Goal: Task Accomplishment & Management: Manage account settings

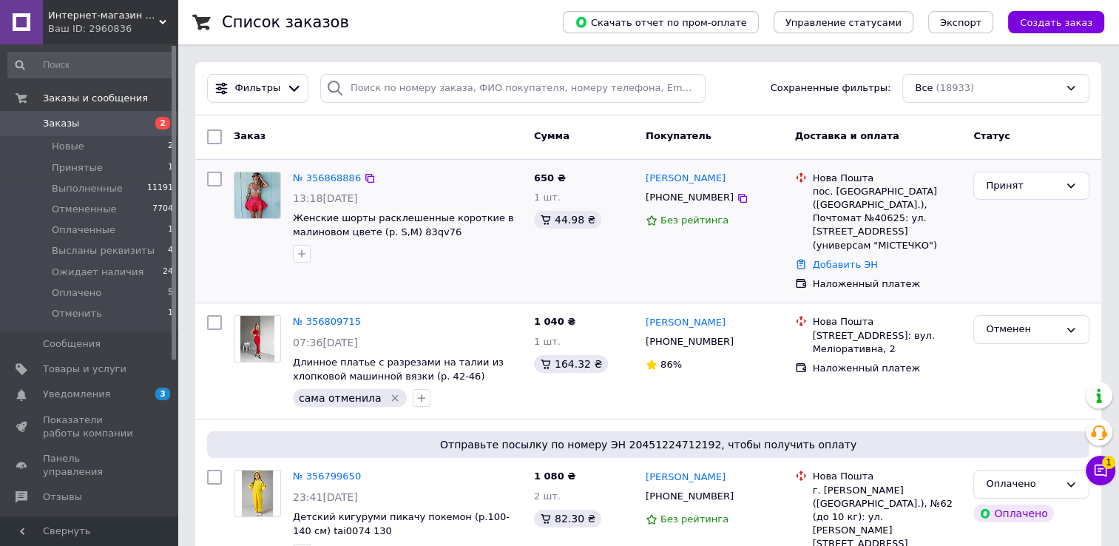
click at [673, 197] on span "[PHONE_NUMBER]" at bounding box center [690, 197] width 88 height 11
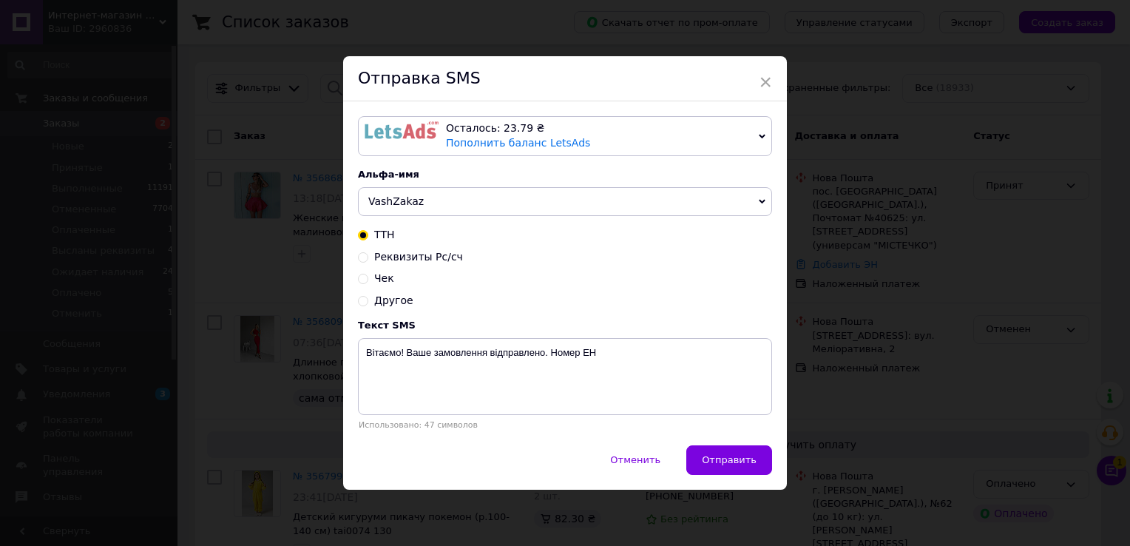
click at [414, 254] on span "Реквизиты Рс/сч" at bounding box center [418, 257] width 89 height 12
click at [368, 254] on input "Реквизиты Рс/сч" at bounding box center [363, 256] width 10 height 10
radio input "true"
radio input "false"
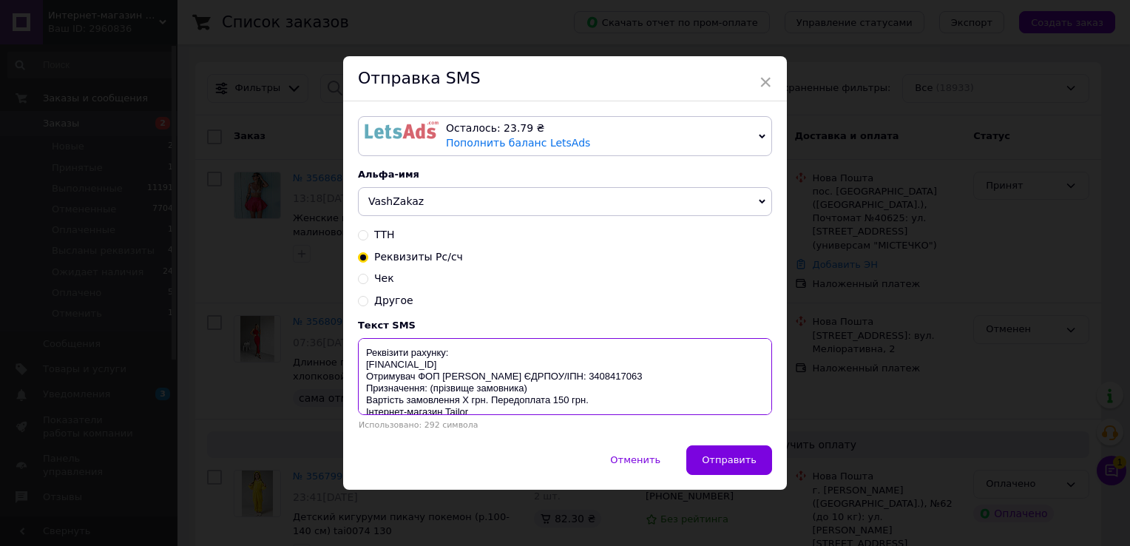
click at [544, 406] on textarea "Реквізити рахунку: UA203003460000026004000001168 Отримувач ФОП Даценко Дар'я Пе…" at bounding box center [565, 376] width 414 height 77
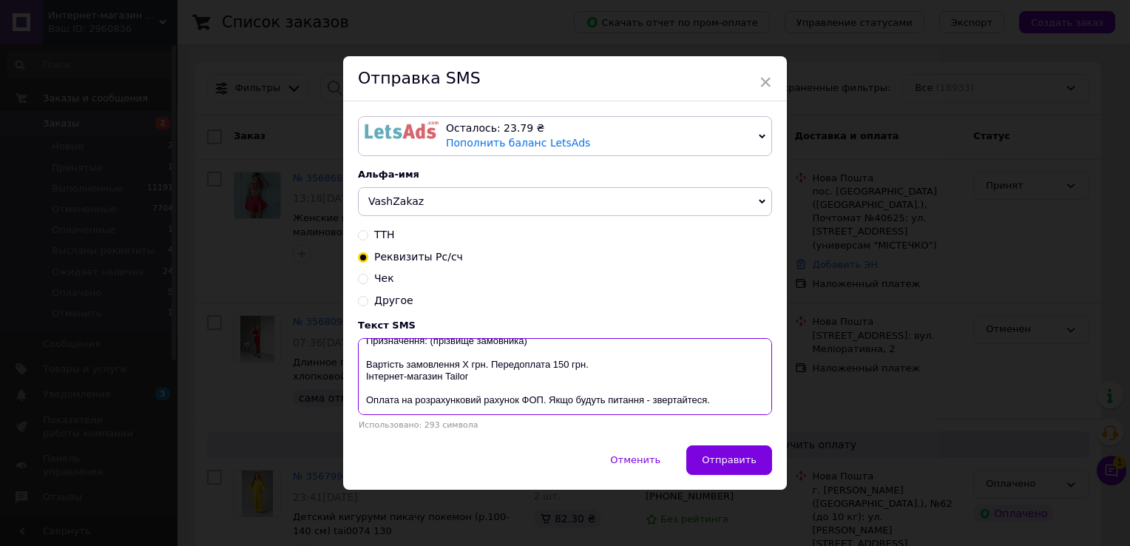
click at [464, 371] on textarea "Реквізити рахунку: UA203003460000026004000001168 Отримувач ФОП Даценко Дар'я Пе…" at bounding box center [565, 376] width 414 height 77
drag, startPoint x: 358, startPoint y: 351, endPoint x: 725, endPoint y: 404, distance: 370.7
click at [725, 404] on textarea "Реквізити рахунку: UA203003460000026004000001168 Отримувач ФОП Даценко Дар'я Пе…" at bounding box center [565, 376] width 414 height 77
type textarea "Реквізити рахунку: UA203003460000026004000001168 Отримувач ФОП Даценко Дар'я Пе…"
click at [968, 247] on div "× Отправка SMS Осталось: 23.79 ₴ Пополнить баланс LetsAds Подключить SMSClub Ал…" at bounding box center [565, 273] width 1130 height 546
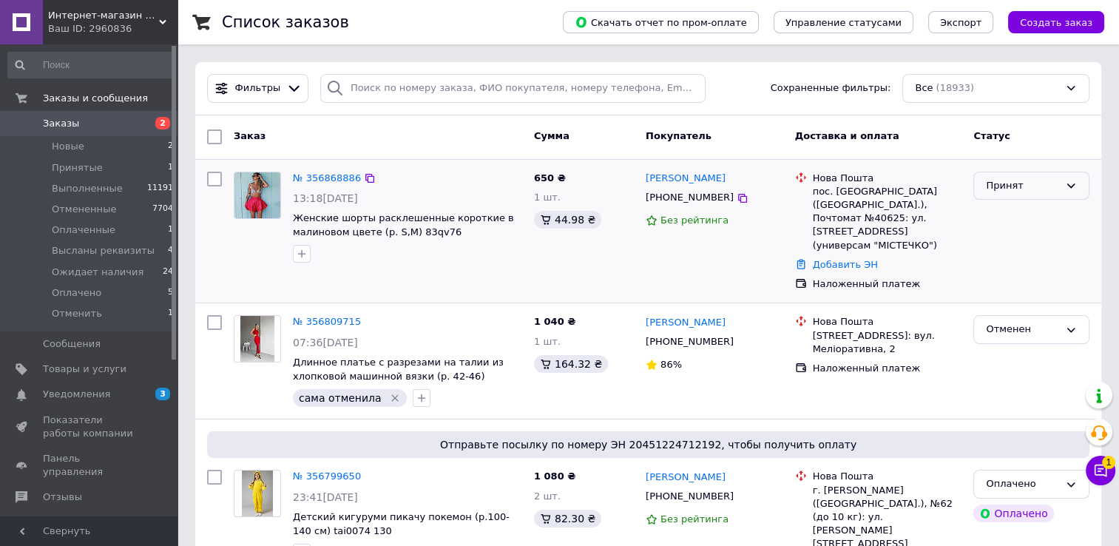
click at [1004, 189] on div "Принят" at bounding box center [1022, 186] width 73 height 16
click at [1024, 305] on li "Высланы реквизиты" at bounding box center [1031, 305] width 115 height 42
drag, startPoint x: 320, startPoint y: 186, endPoint x: 315, endPoint y: 180, distance: 8.0
click at [135, 395] on span "Уведомления" at bounding box center [90, 394] width 94 height 13
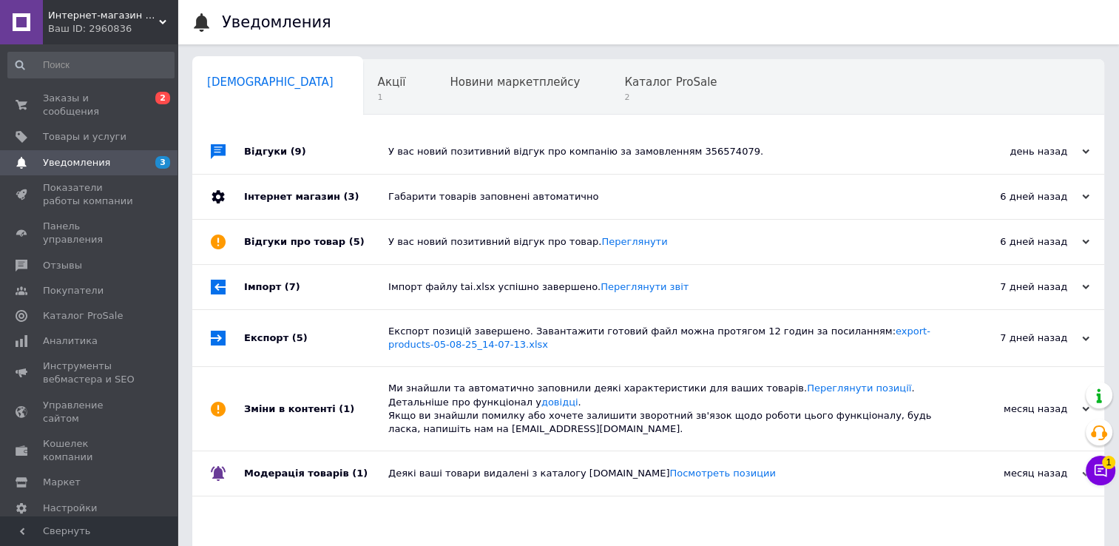
click at [530, 158] on div "У вас новий позитивний відгук про компанію за замовленням 356574079." at bounding box center [664, 151] width 553 height 13
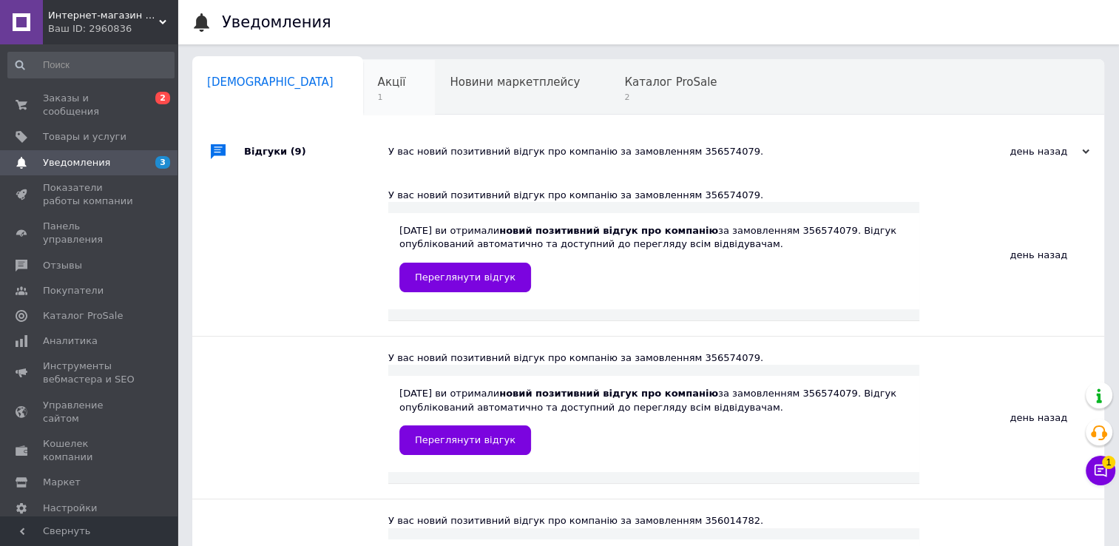
click at [363, 99] on div "Акції 1" at bounding box center [399, 88] width 72 height 56
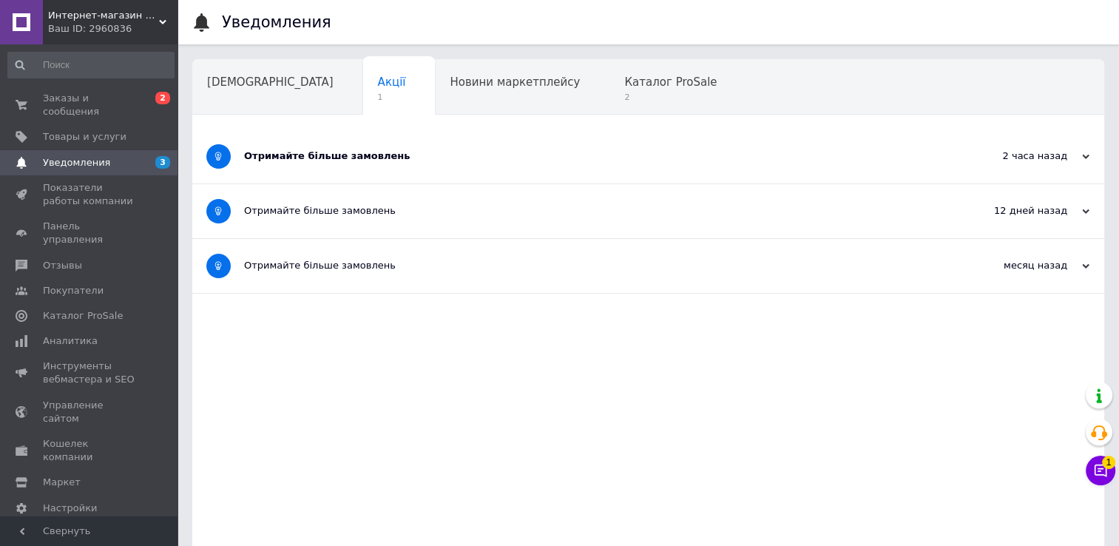
click at [425, 158] on div "Отримайте більше замовлень" at bounding box center [592, 155] width 697 height 13
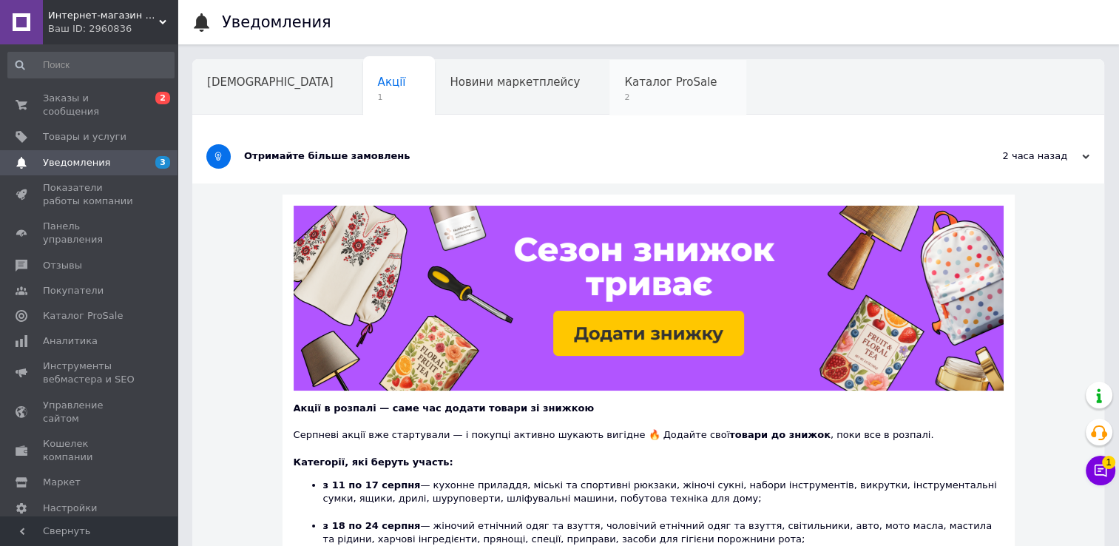
click at [624, 95] on span "2" at bounding box center [670, 97] width 92 height 11
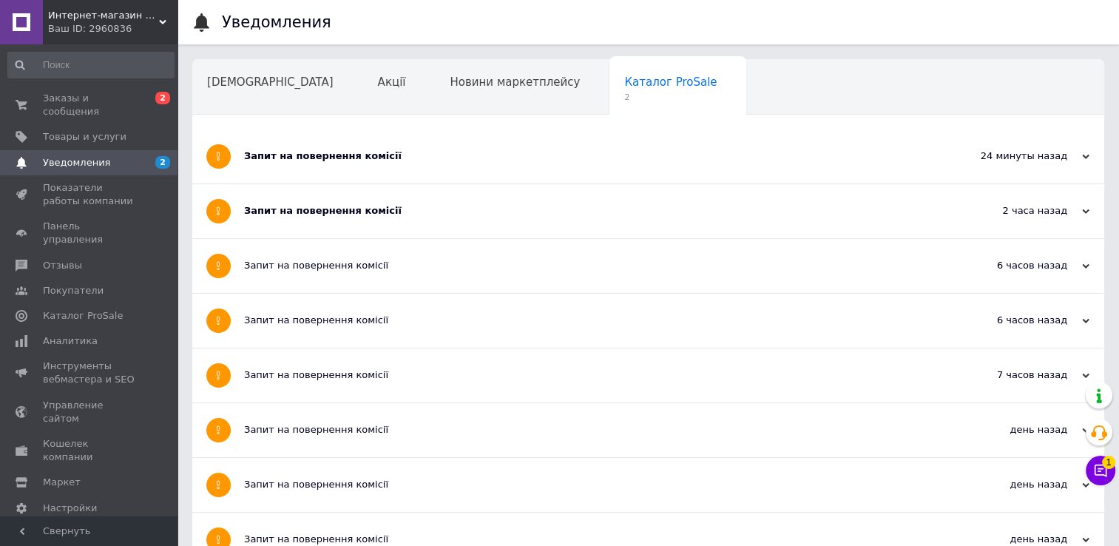
click at [423, 209] on div "Запит на повернення комісії" at bounding box center [592, 210] width 697 height 13
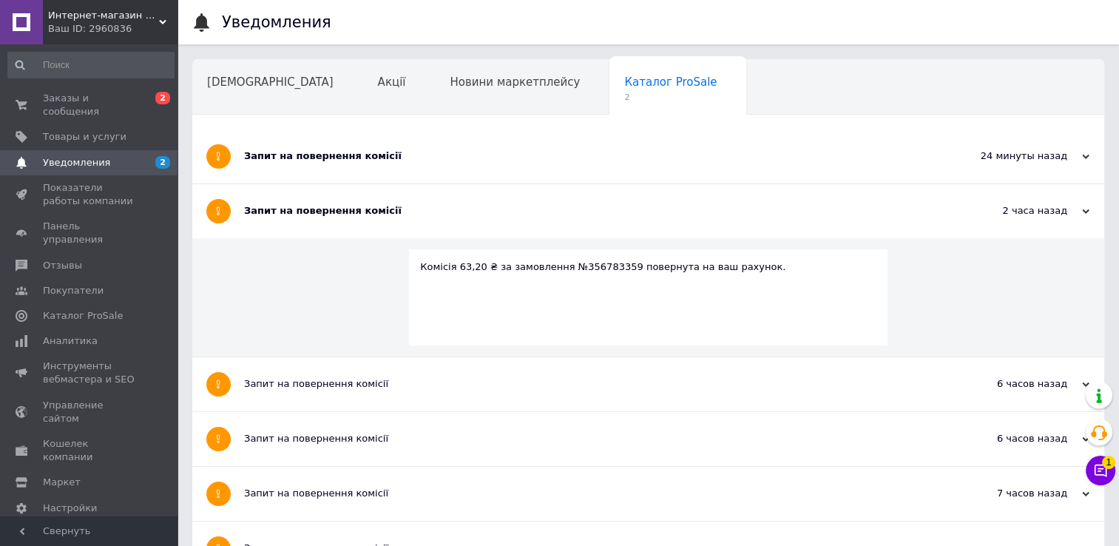
click at [422, 158] on div "Запит на повернення комісії" at bounding box center [592, 155] width 697 height 13
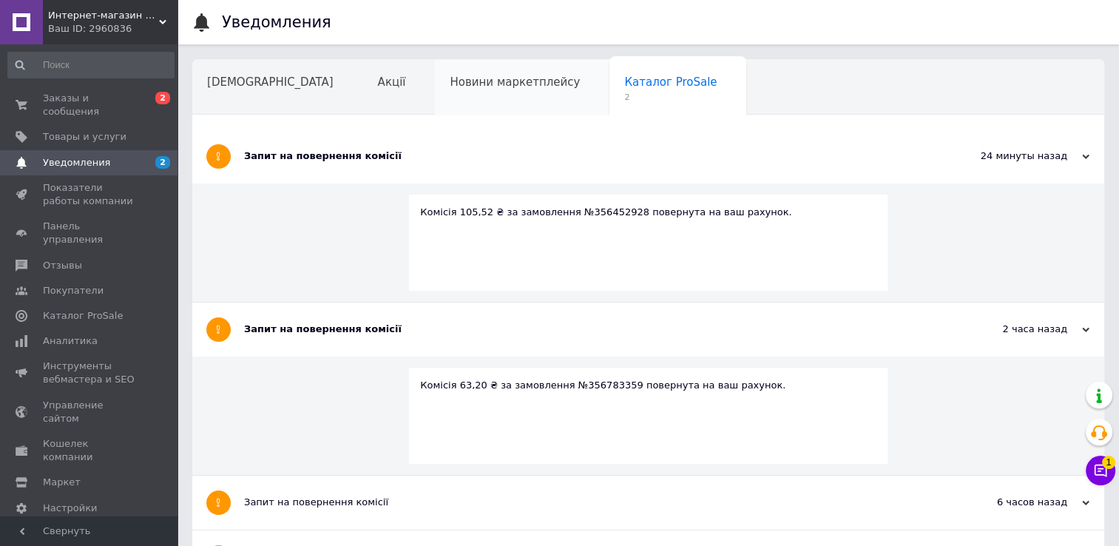
click at [450, 87] on span "Новини маркетплейсу" at bounding box center [515, 81] width 130 height 13
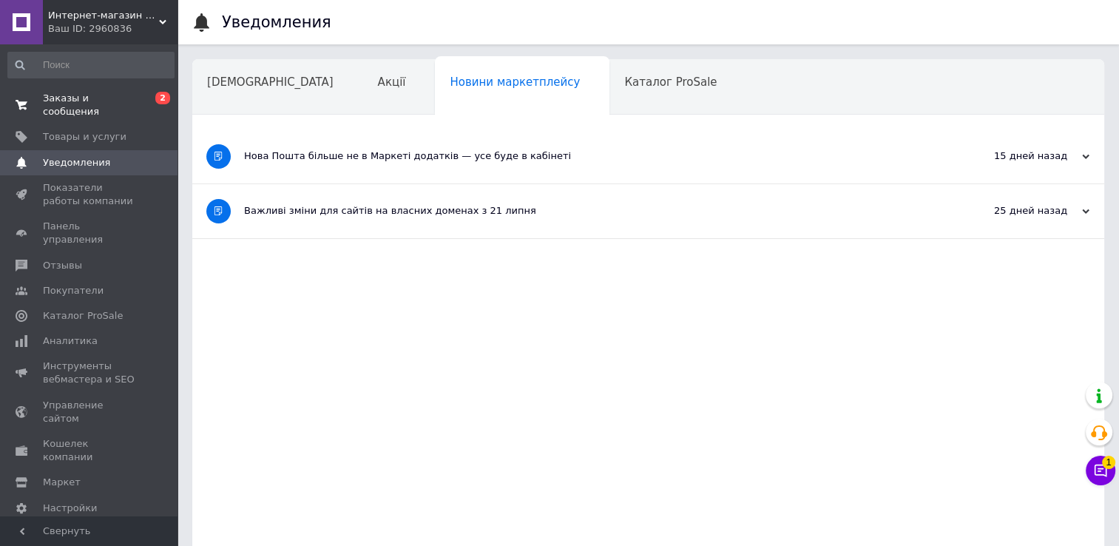
click at [68, 93] on span "Заказы и сообщения" at bounding box center [90, 105] width 94 height 27
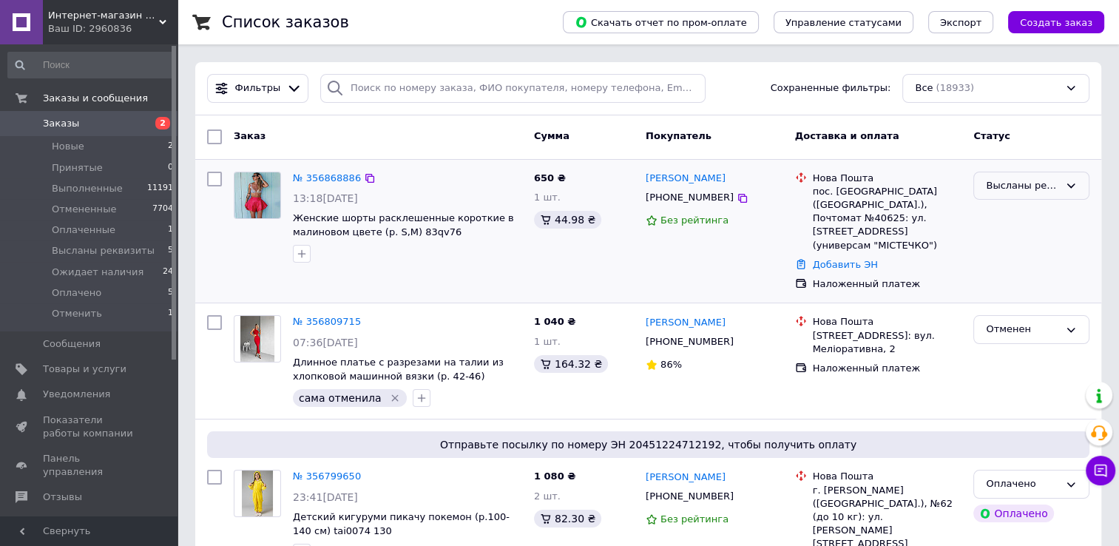
click at [1010, 187] on div "Высланы реквизиты" at bounding box center [1022, 186] width 73 height 16
click at [1021, 288] on li "Оплачено" at bounding box center [1031, 301] width 115 height 27
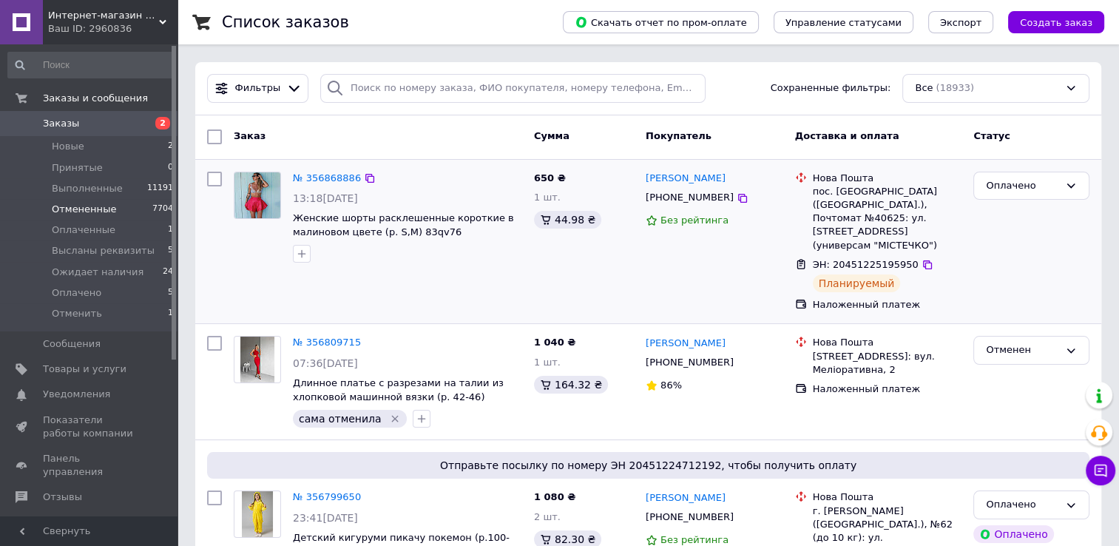
drag, startPoint x: 111, startPoint y: 146, endPoint x: 149, endPoint y: 199, distance: 65.1
click at [111, 146] on li "Новые 2" at bounding box center [91, 146] width 182 height 21
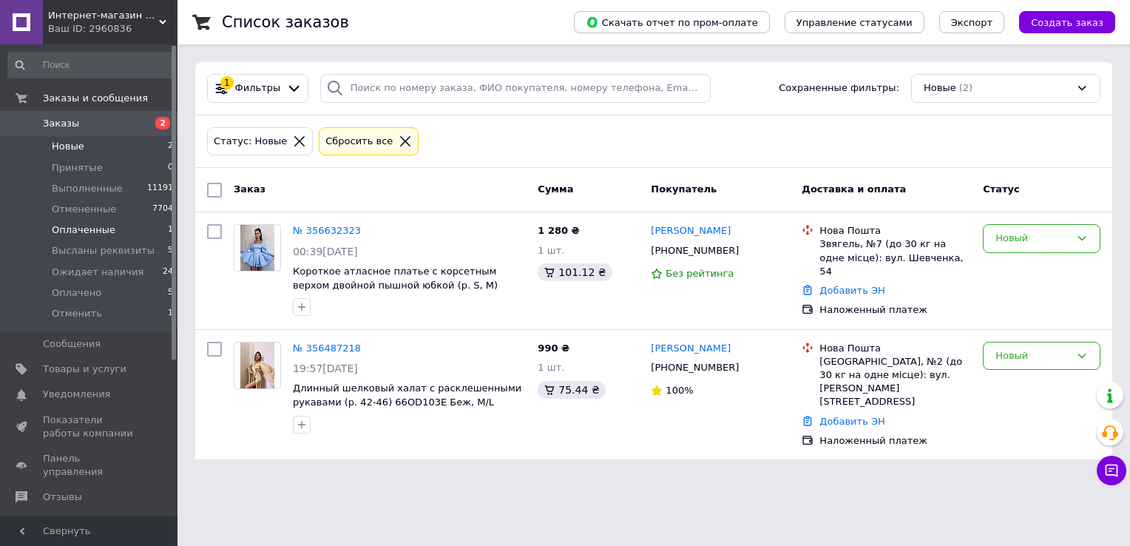
click at [168, 235] on span "1" at bounding box center [170, 229] width 5 height 13
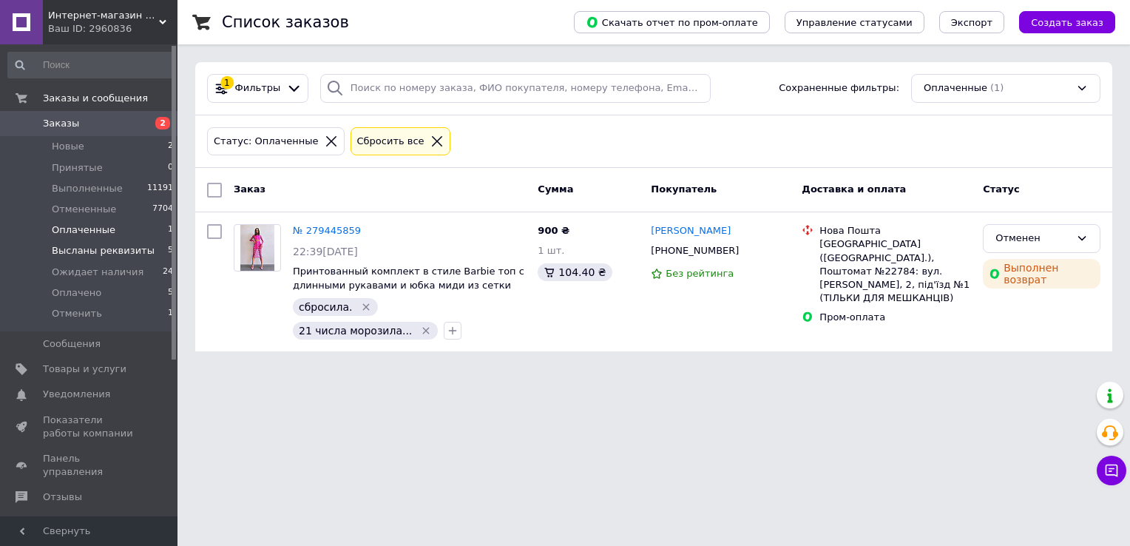
click at [165, 259] on li "Высланы реквизиты 5" at bounding box center [91, 250] width 182 height 21
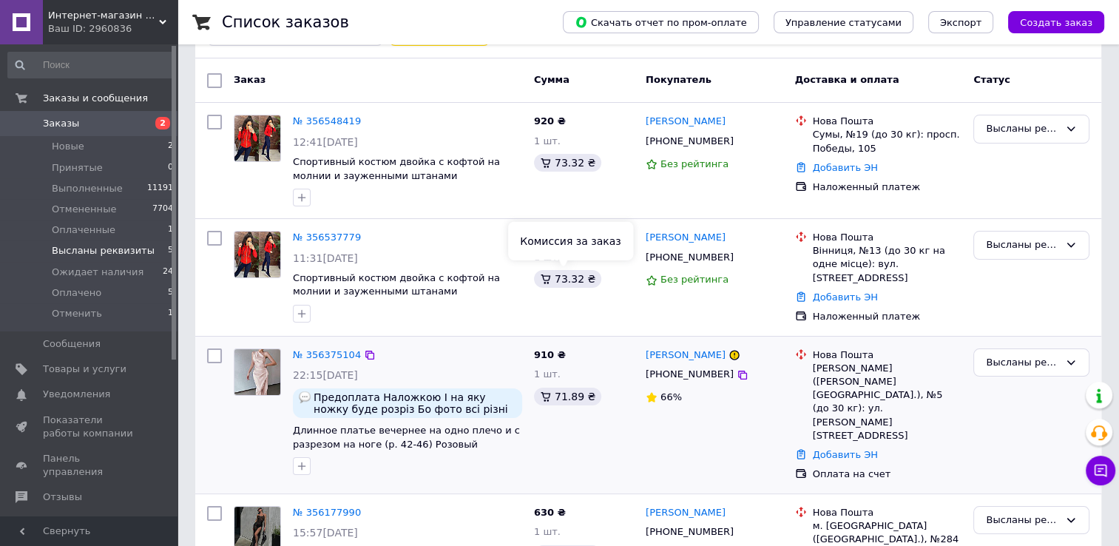
scroll to position [182, 0]
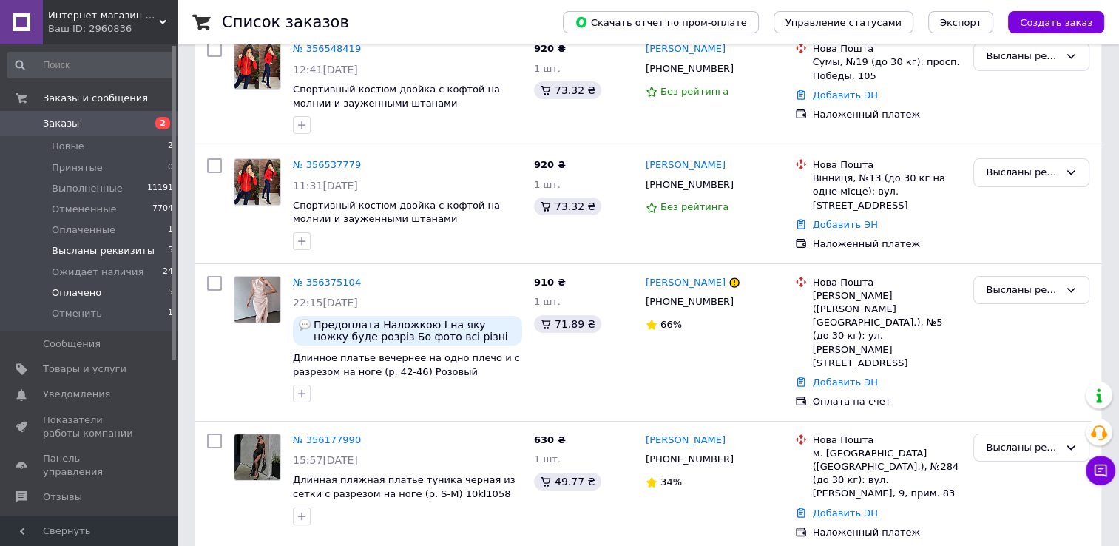
click at [136, 294] on li "Оплачено 5" at bounding box center [91, 293] width 182 height 21
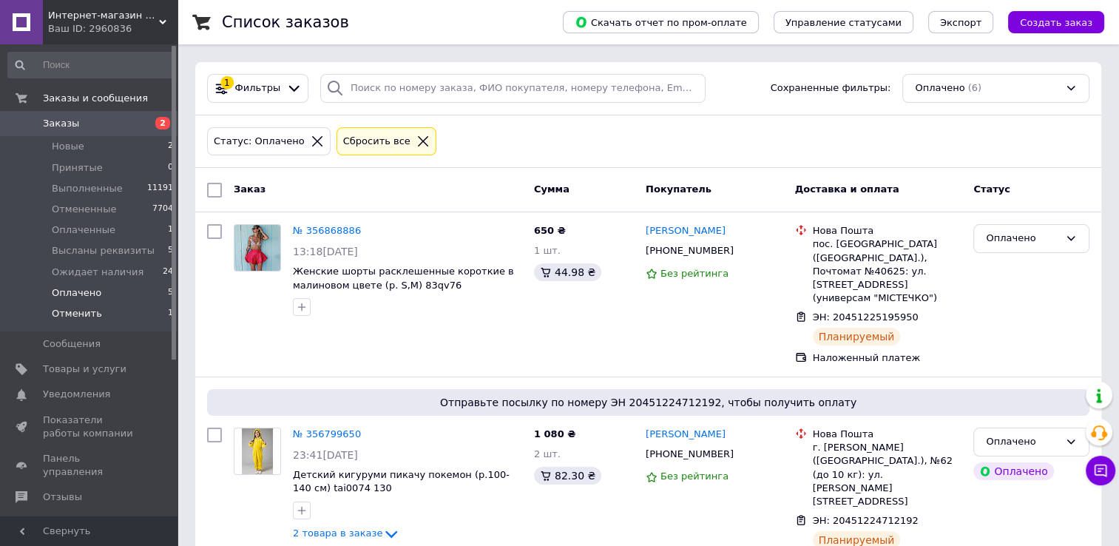
click at [135, 315] on li "Отменить 1" at bounding box center [91, 317] width 182 height 28
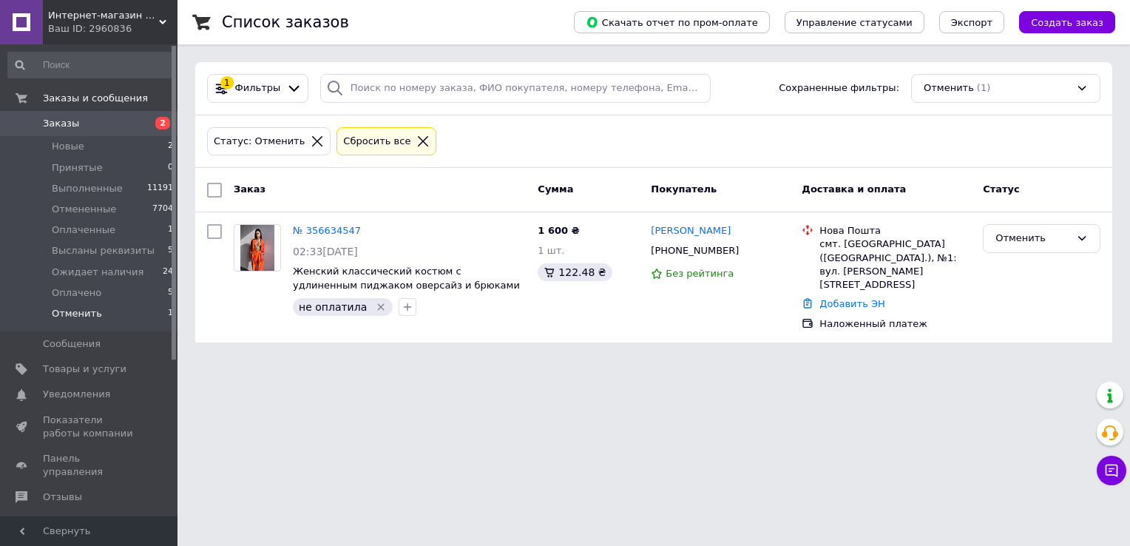
click at [104, 118] on span "Заказы" at bounding box center [90, 123] width 94 height 13
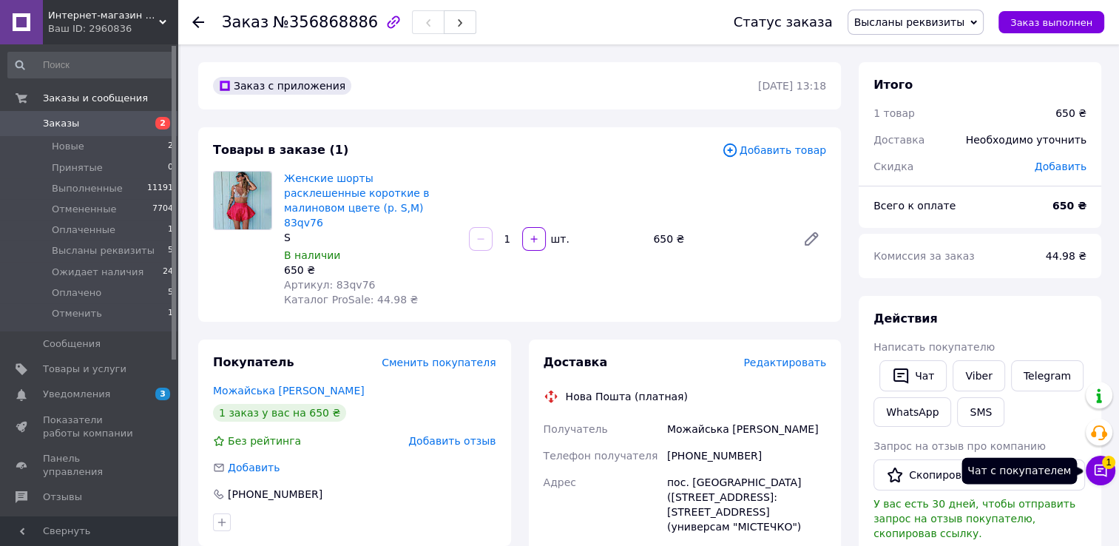
click at [1102, 477] on icon at bounding box center [1100, 470] width 15 height 15
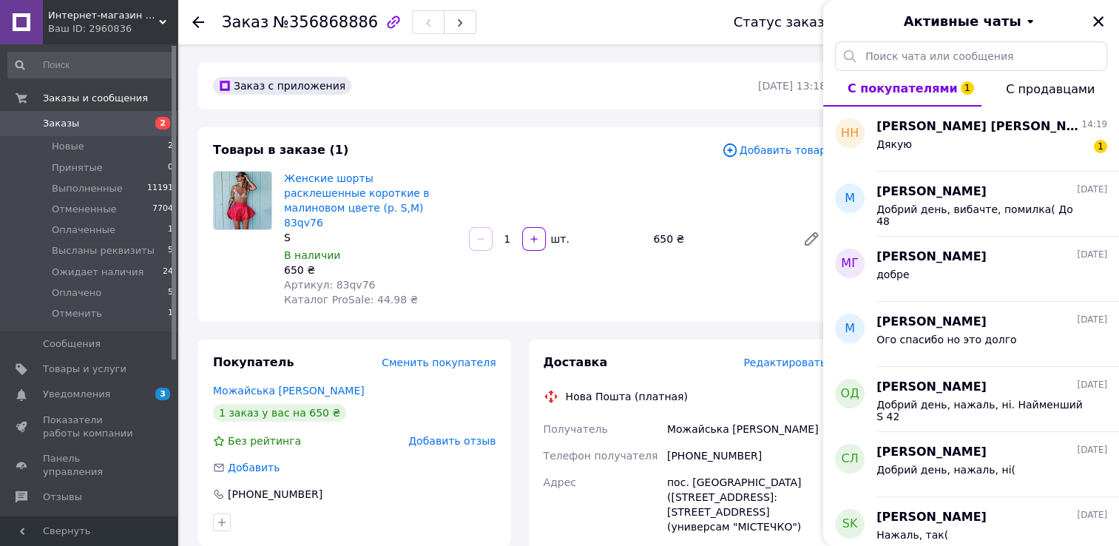
click at [1050, 138] on div "Дякую 1" at bounding box center [991, 147] width 231 height 24
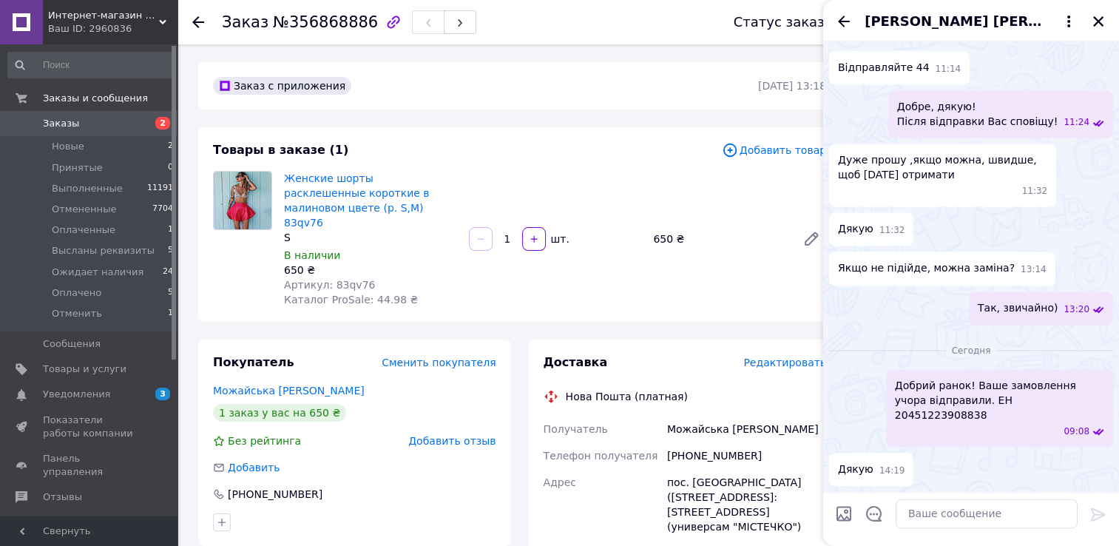
scroll to position [2096, 0]
click at [1100, 21] on icon "Закрыть" at bounding box center [1098, 21] width 13 height 13
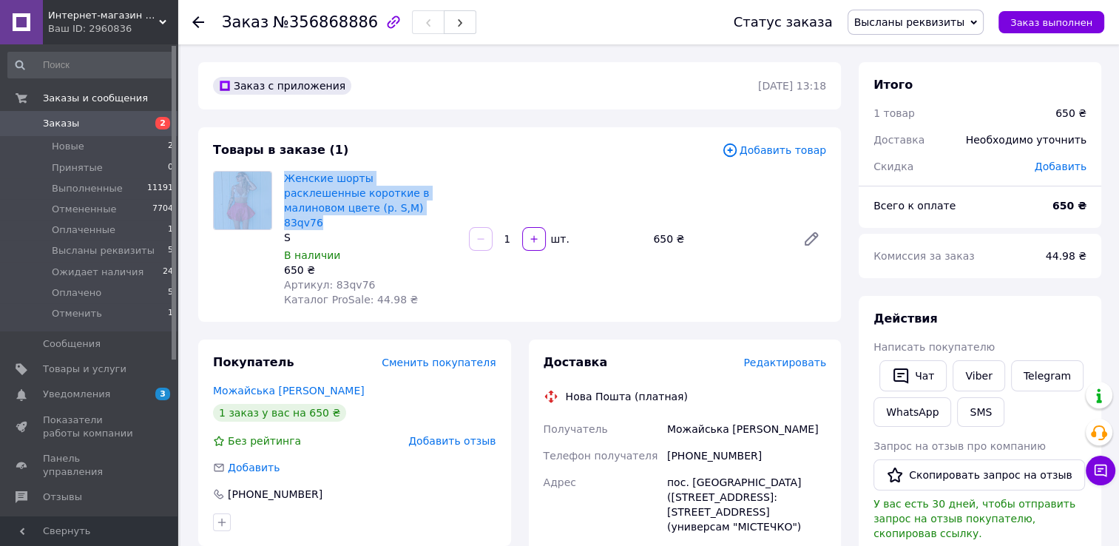
drag, startPoint x: 277, startPoint y: 173, endPoint x: 369, endPoint y: 210, distance: 99.6
click at [369, 210] on div "Женские шорты расклешенные короткие в малиновом цвете (р. S,M) 83qv76 S В налич…" at bounding box center [519, 239] width 625 height 136
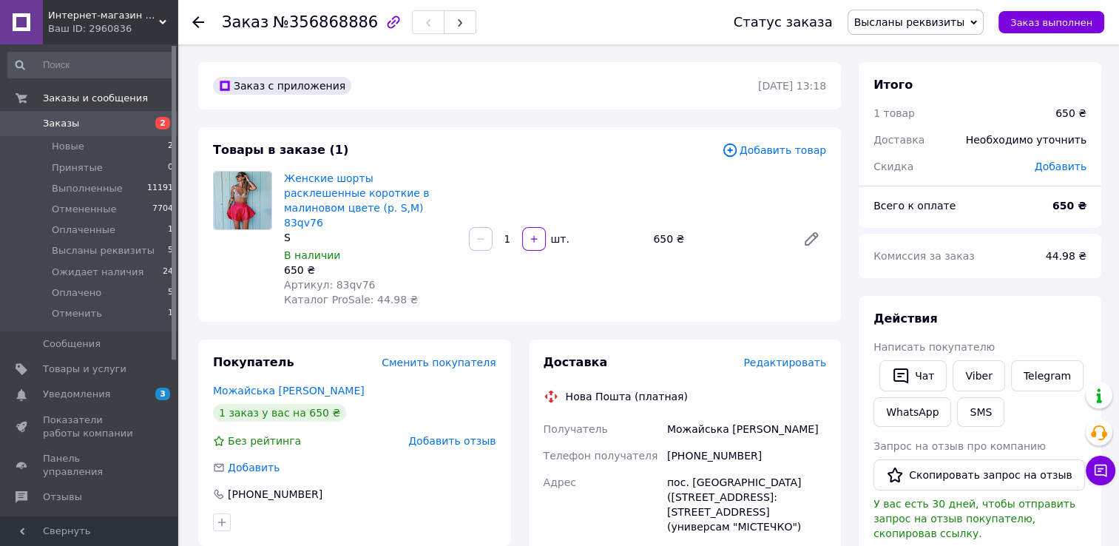
drag, startPoint x: 369, startPoint y: 210, endPoint x: 363, endPoint y: 220, distance: 11.9
click at [364, 230] on div "S" at bounding box center [370, 237] width 173 height 15
drag, startPoint x: 352, startPoint y: 209, endPoint x: 286, endPoint y: 183, distance: 70.7
click at [286, 183] on span "Женские шорты расклешенные короткие в малиновом цвете (р. S,M) 83qv76" at bounding box center [370, 200] width 173 height 59
copy link "Женские шорты расклешенные короткие в малиновом цвете (р. S,M) 83qv76"
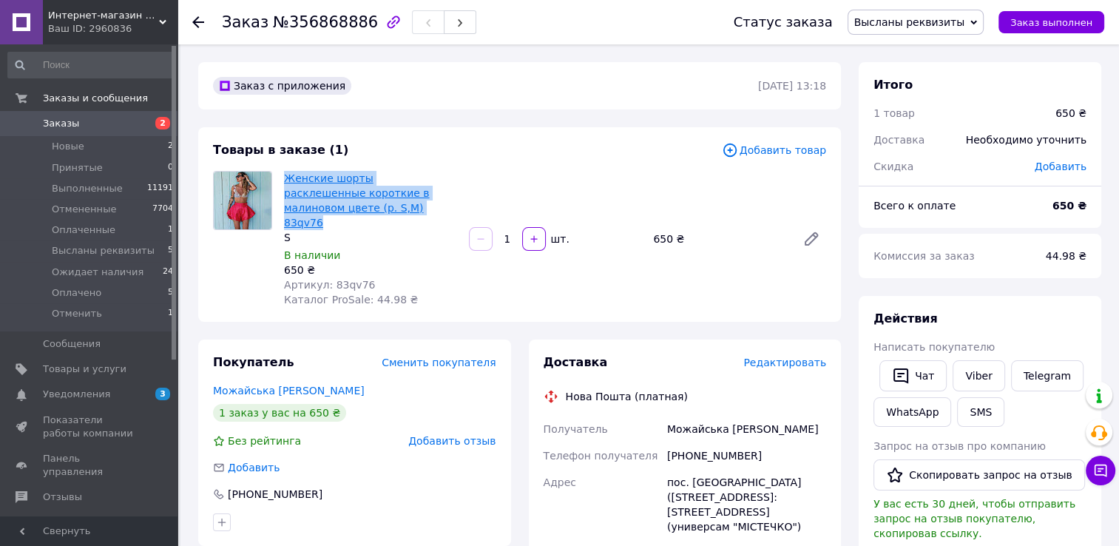
click at [315, 209] on link "Женские шорты расклешенные короткие в малиновом цвете (р. S,M) 83qv76" at bounding box center [357, 200] width 146 height 56
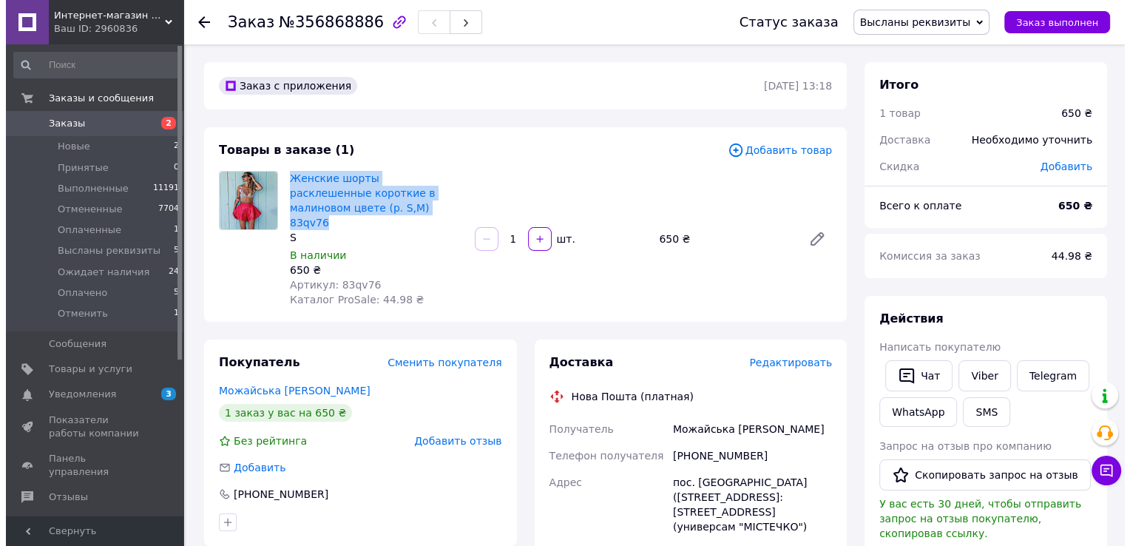
scroll to position [222, 0]
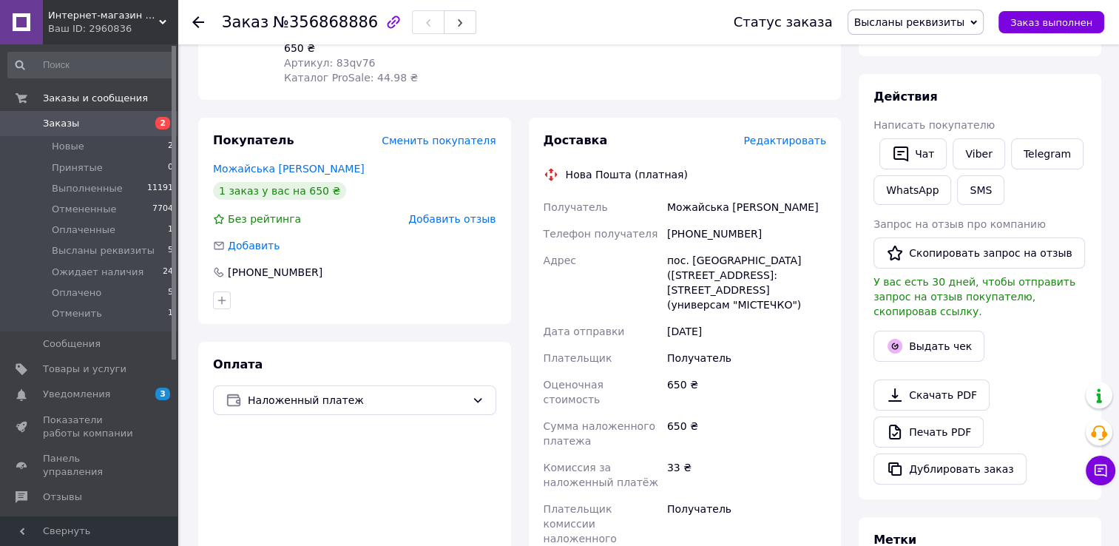
click at [784, 136] on div "Доставка Редактировать Нова Пошта (платная) Получатель Можайська [PERSON_NAME] …" at bounding box center [685, 420] width 283 height 577
click at [784, 135] on span "Редактировать" at bounding box center [784, 141] width 83 height 12
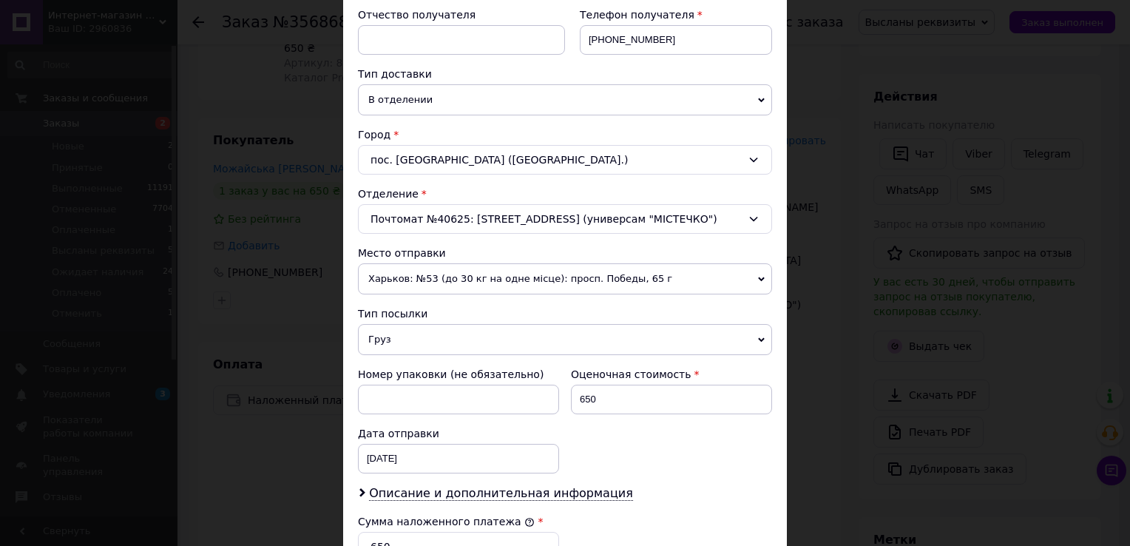
scroll to position [444, 0]
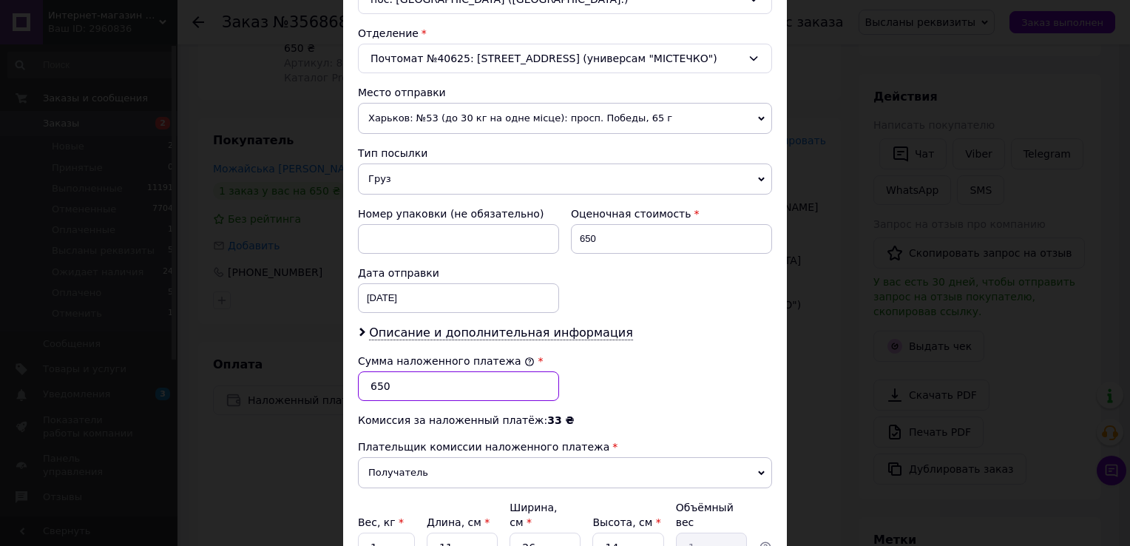
click at [499, 388] on input "650" at bounding box center [458, 386] width 201 height 30
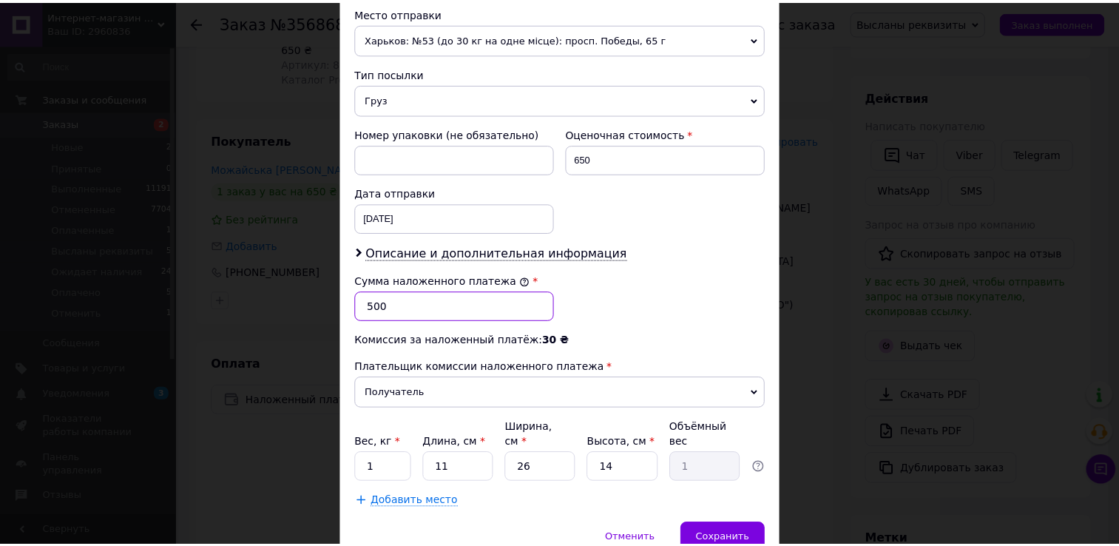
scroll to position [578, 0]
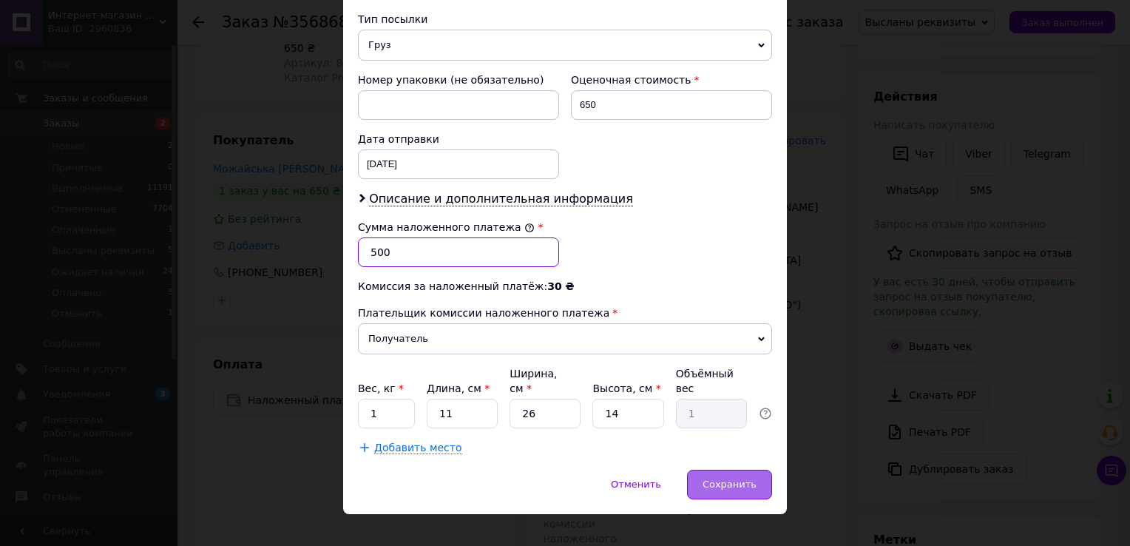
type input "500"
click at [739, 479] on span "Сохранить" at bounding box center [730, 484] width 54 height 11
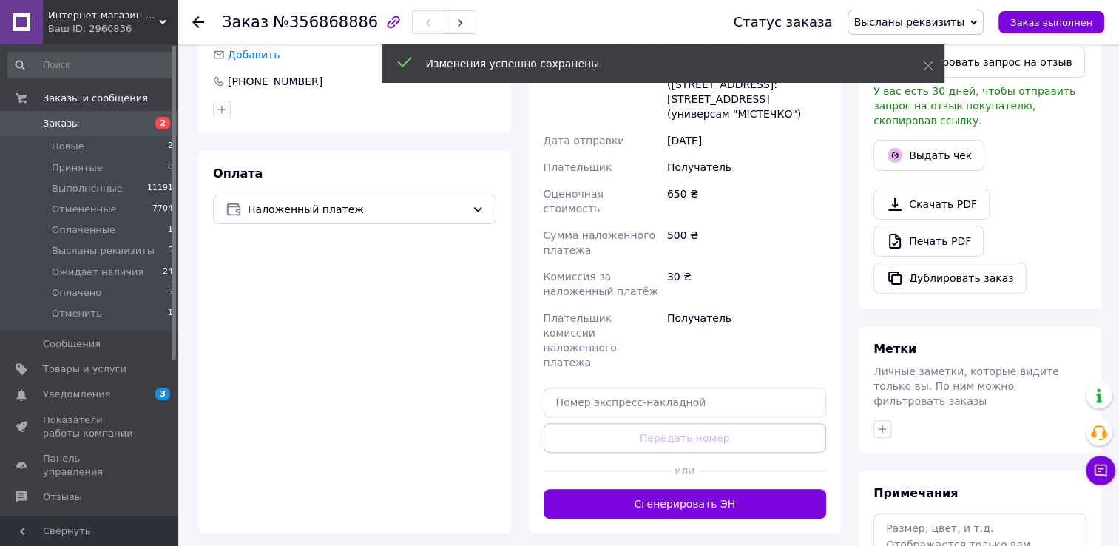
scroll to position [518, 0]
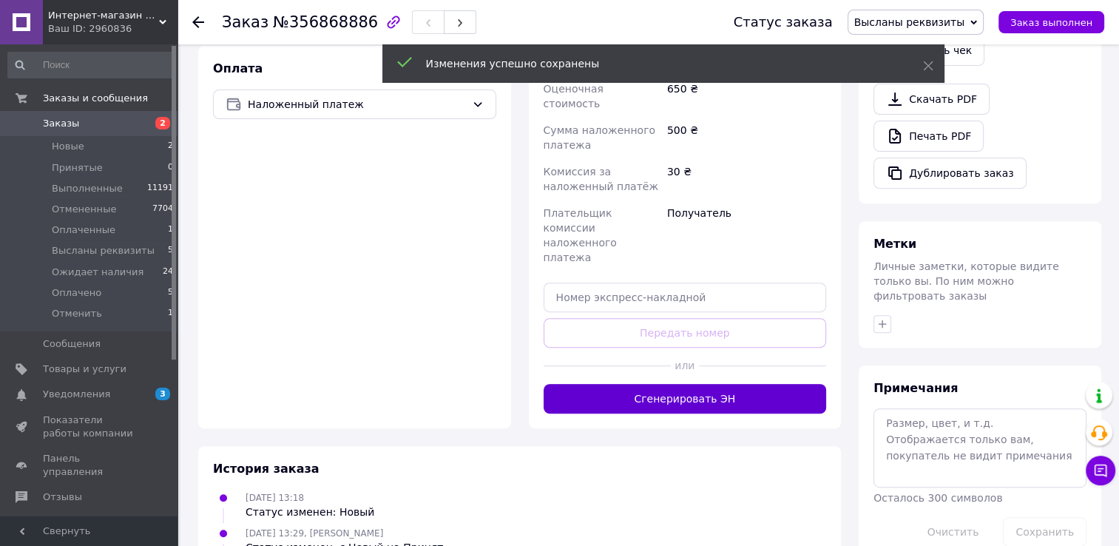
click at [744, 384] on button "Сгенерировать ЭН" at bounding box center [685, 399] width 283 height 30
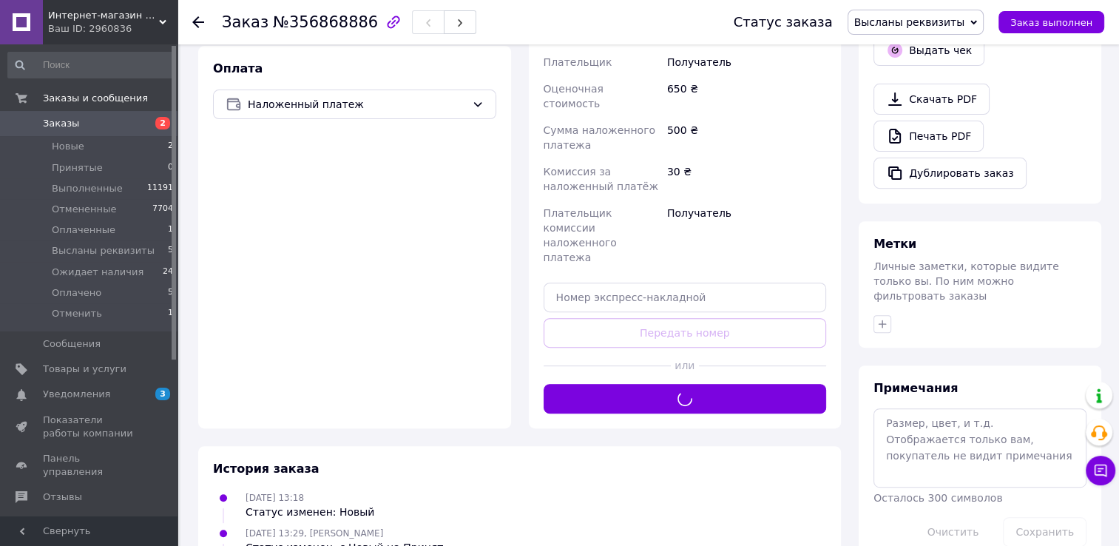
click at [961, 29] on span "Высланы реквизиты" at bounding box center [916, 22] width 137 height 25
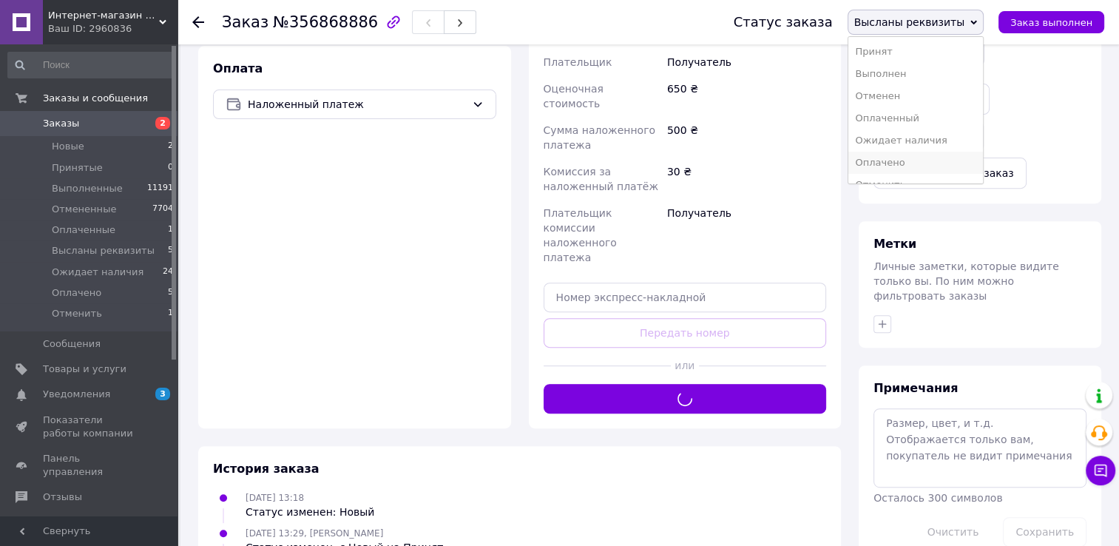
click at [962, 160] on li "Оплачено" at bounding box center [915, 163] width 135 height 22
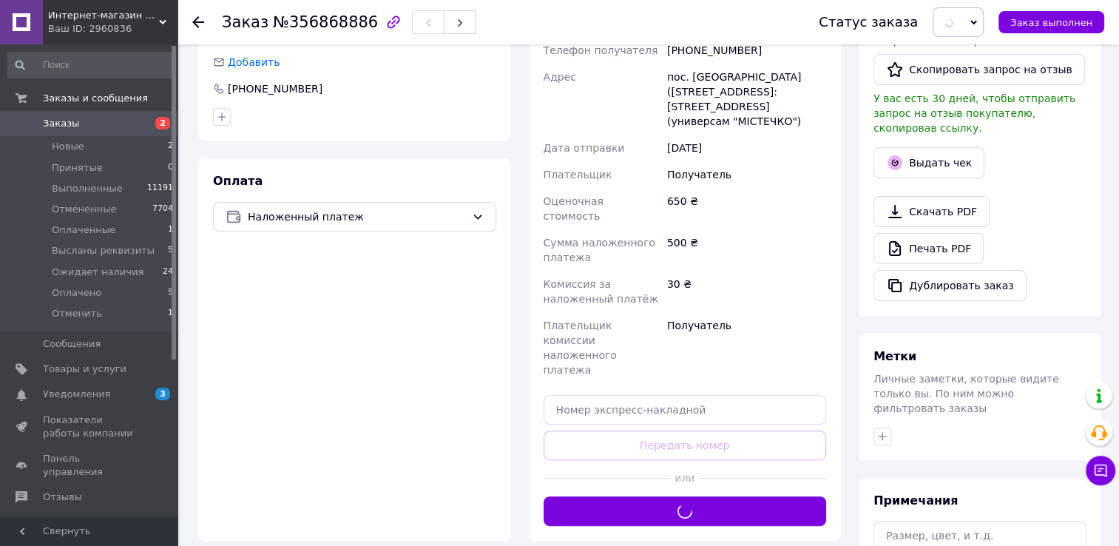
scroll to position [222, 0]
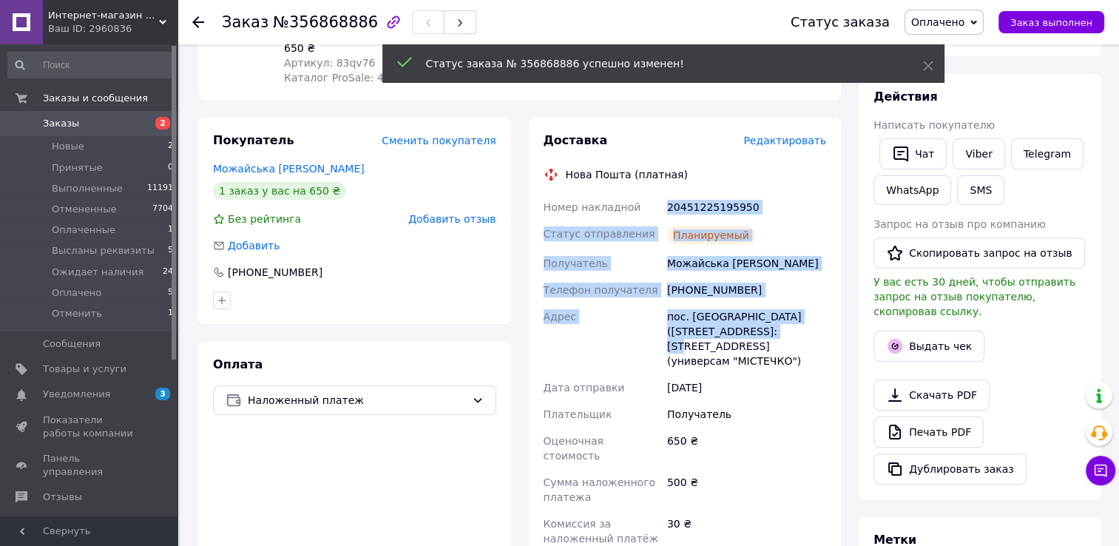
drag, startPoint x: 666, startPoint y: 186, endPoint x: 754, endPoint y: 322, distance: 161.9
click at [754, 322] on div "Номер накладной 20451225195950 Статус отправления Планируемый Получатель Можайс…" at bounding box center [685, 422] width 289 height 456
copy div "20451225195950 Статус отправления Планируемый Получатель Можайська [PERSON_NAME…"
